Goal: Task Accomplishment & Management: Use online tool/utility

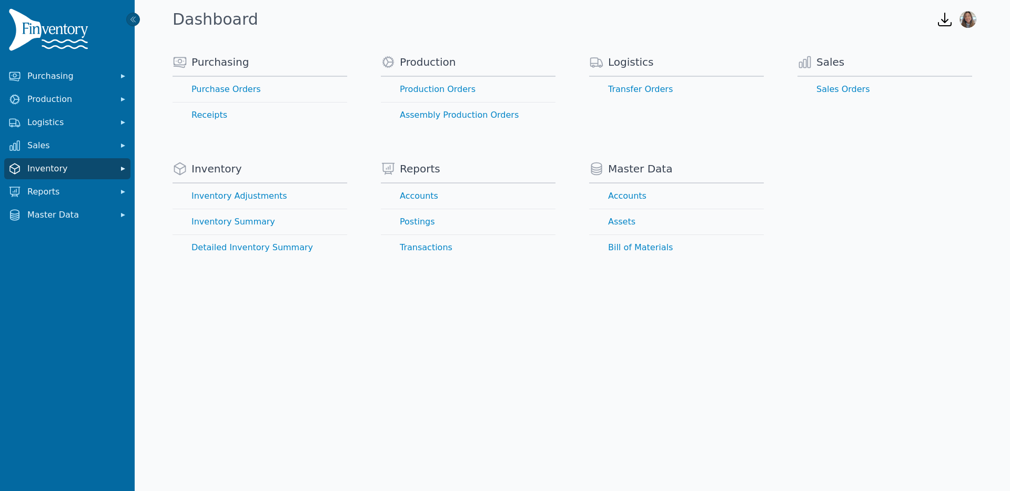
click at [28, 166] on span "Inventory" at bounding box center [69, 169] width 84 height 13
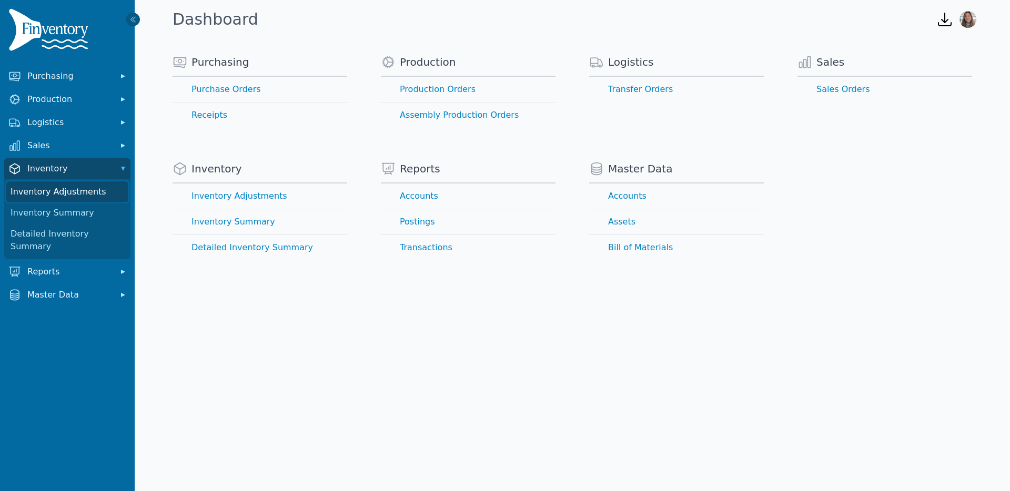
click at [67, 188] on link "Inventory Adjustments" at bounding box center [67, 192] width 122 height 21
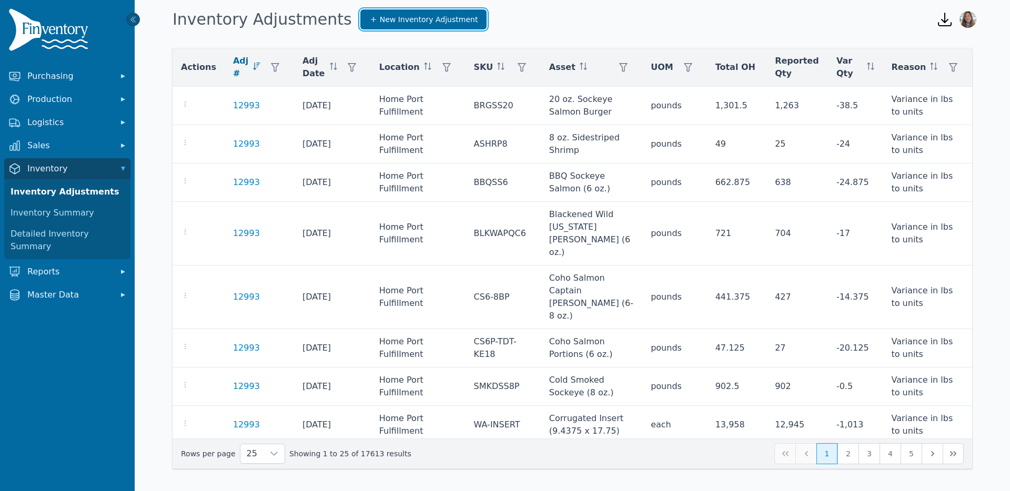
click at [388, 21] on span "New Inventory Adjustment" at bounding box center [429, 19] width 98 height 11
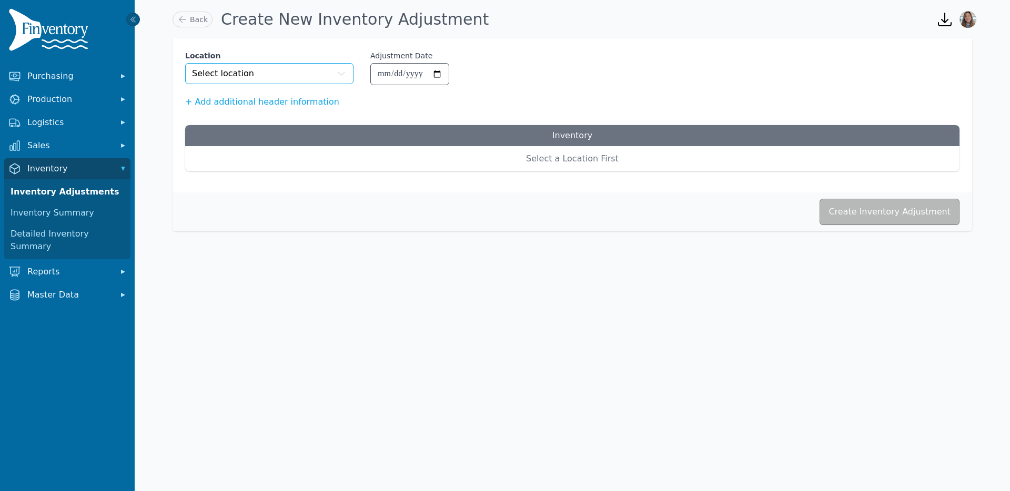
click at [287, 83] on button "Select location" at bounding box center [269, 73] width 168 height 21
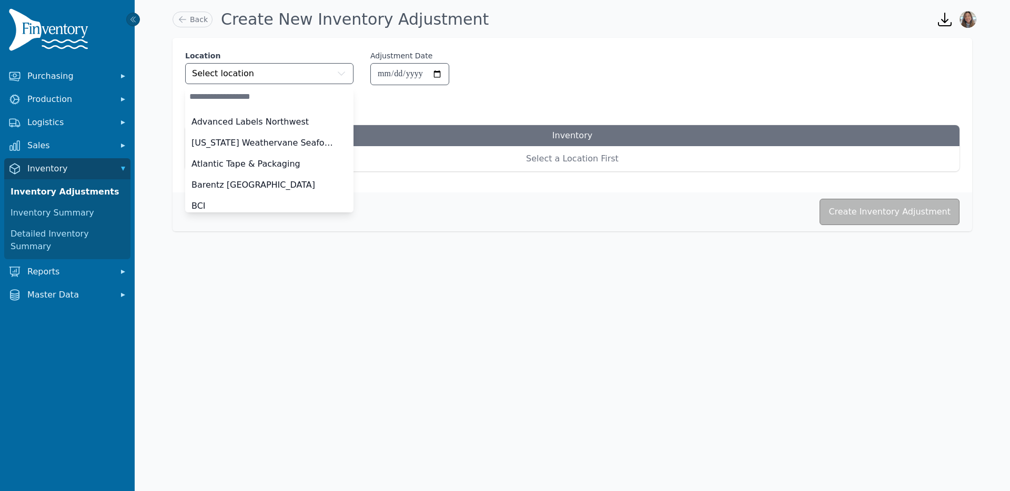
click at [531, 103] on div "+ Add additional header information" at bounding box center [572, 102] width 775 height 13
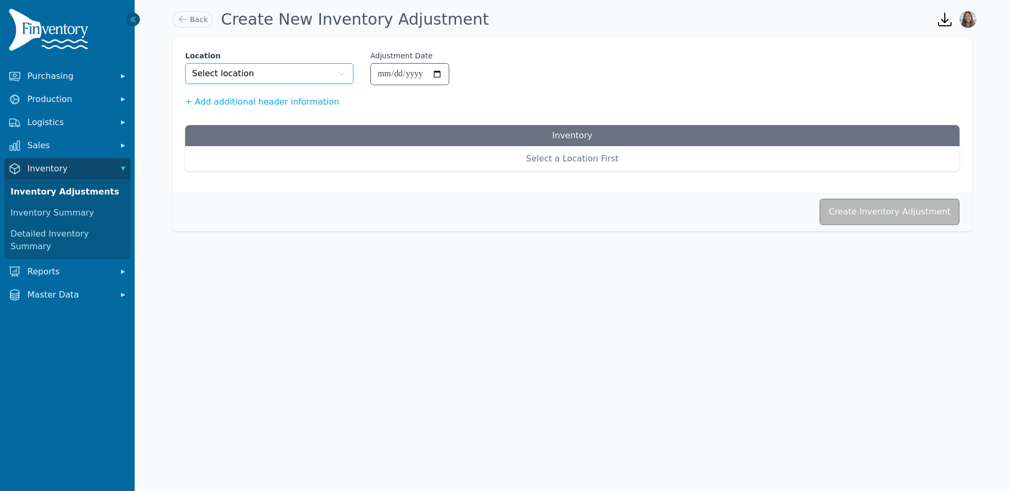
click at [301, 79] on button "Select location" at bounding box center [269, 73] width 168 height 21
click at [706, 18] on div "Back Create New Inventory Adjustment" at bounding box center [546, 19] width 756 height 28
click at [293, 73] on button "Select location" at bounding box center [269, 73] width 168 height 21
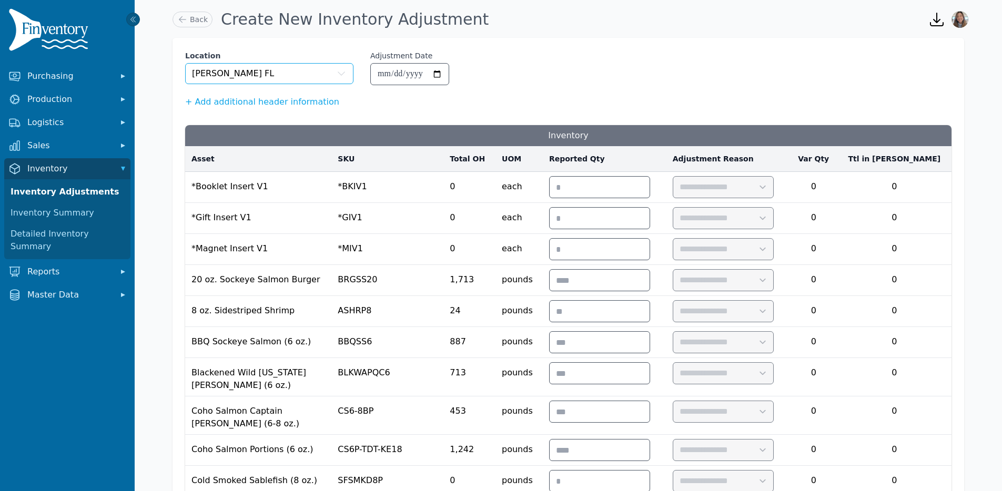
click at [300, 80] on button "[PERSON_NAME] FL" at bounding box center [269, 73] width 168 height 21
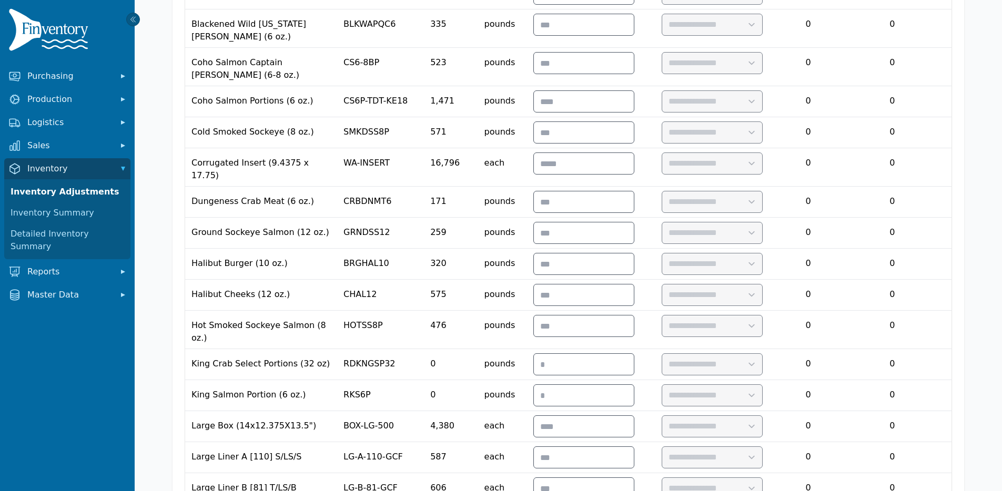
scroll to position [168, 0]
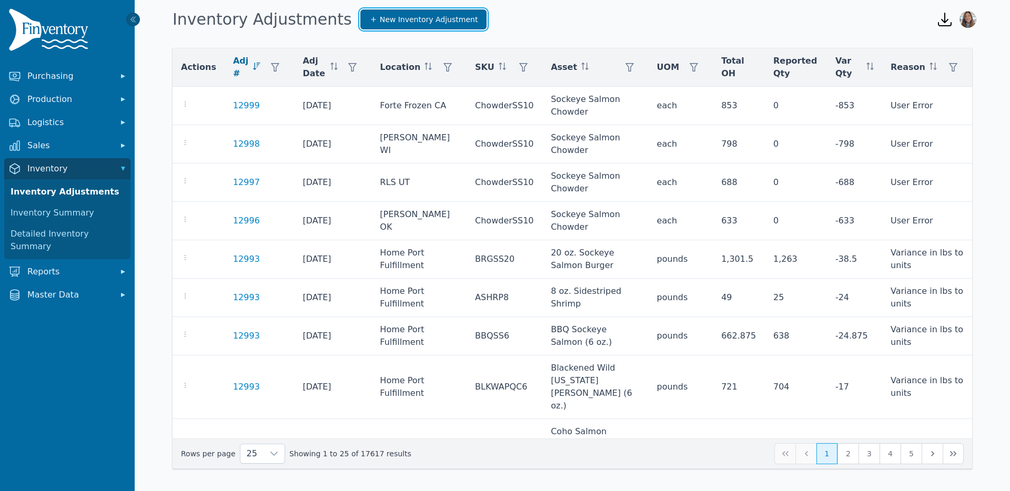
click at [380, 17] on span "New Inventory Adjustment" at bounding box center [429, 19] width 98 height 11
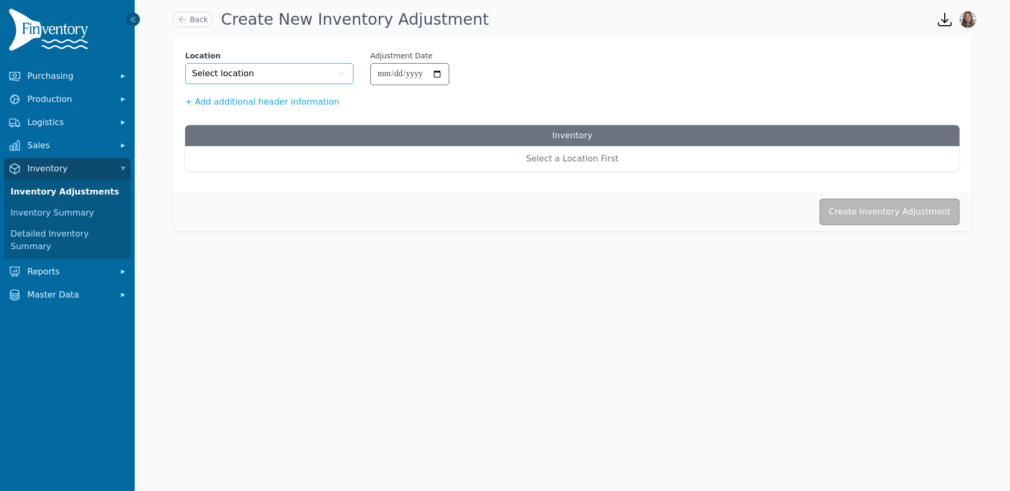
click at [279, 81] on button "Select location" at bounding box center [269, 73] width 168 height 21
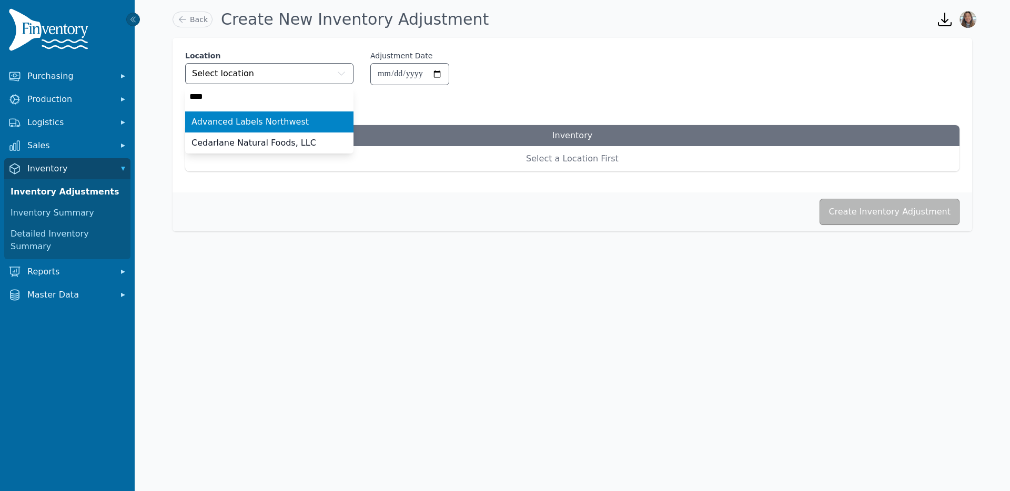
type input "*****"
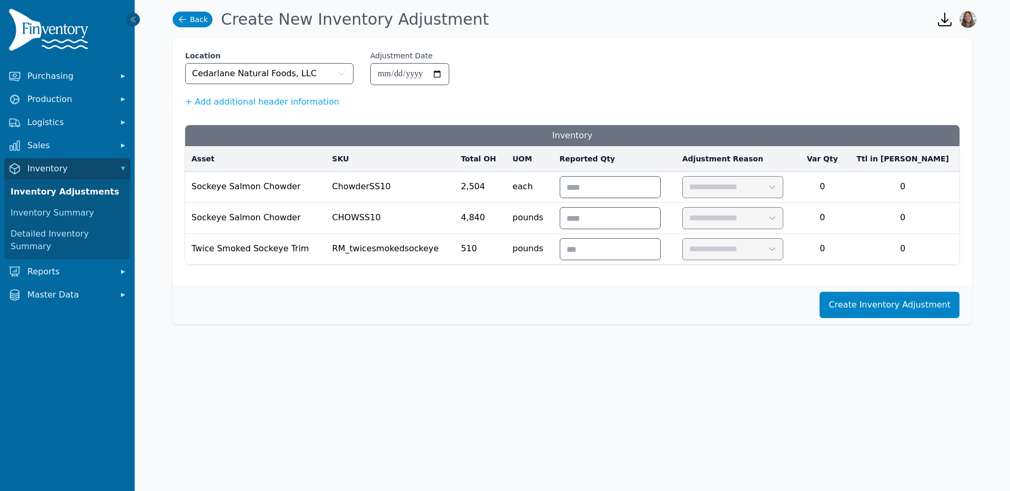
click at [197, 20] on link "Back" at bounding box center [193, 20] width 40 height 16
